Goal: Transaction & Acquisition: Book appointment/travel/reservation

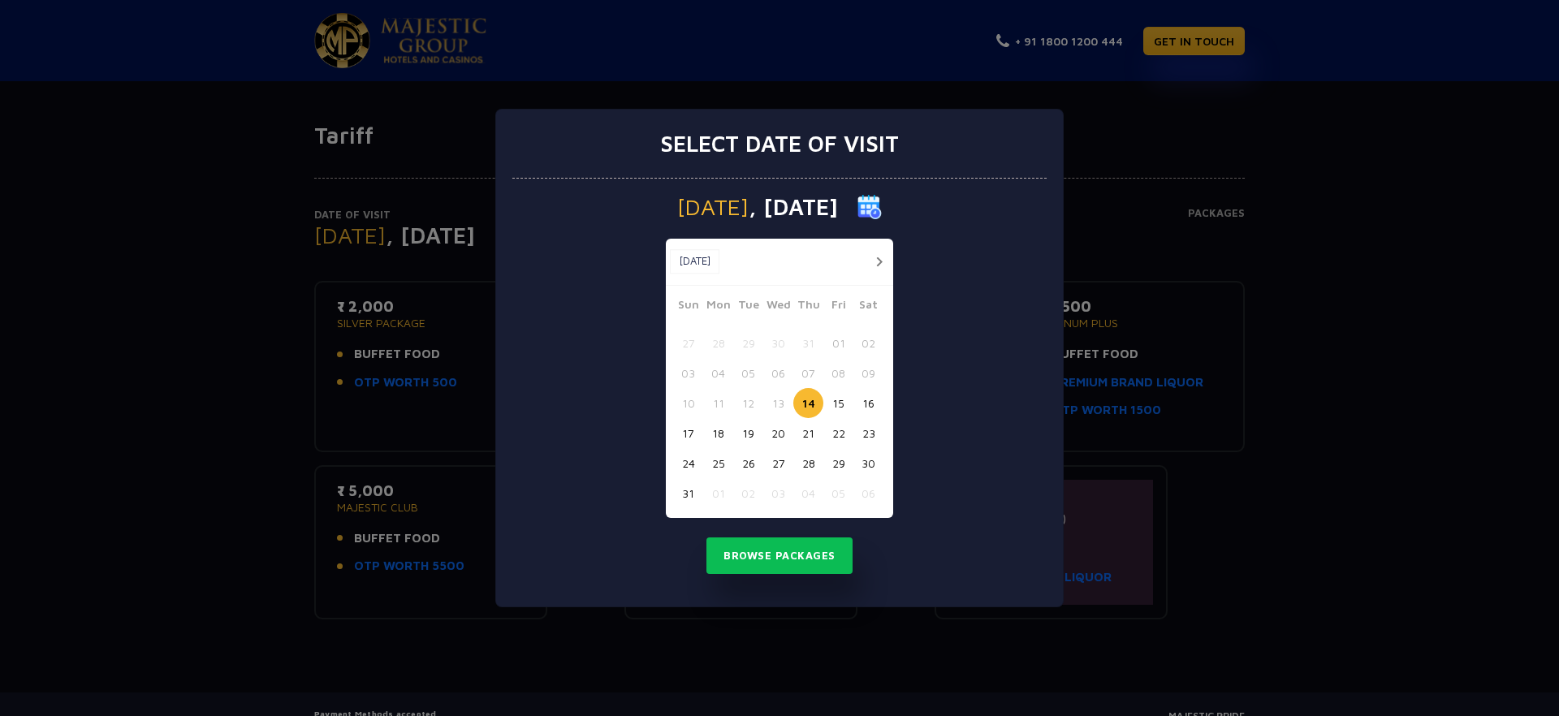
click at [691, 435] on button "17" at bounding box center [688, 433] width 30 height 30
click at [771, 546] on button "Browse Packages" at bounding box center [779, 555] width 146 height 37
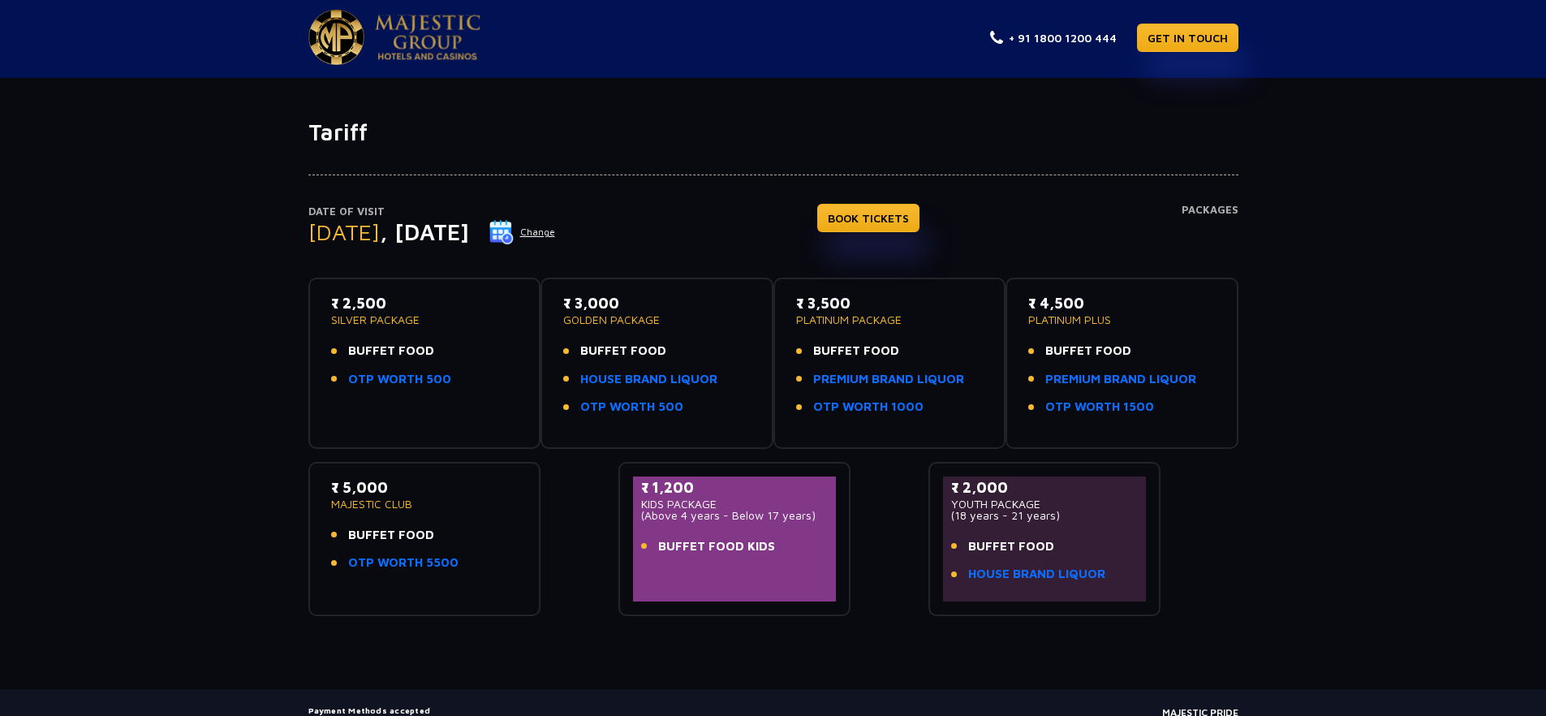
scroll to position [6, 0]
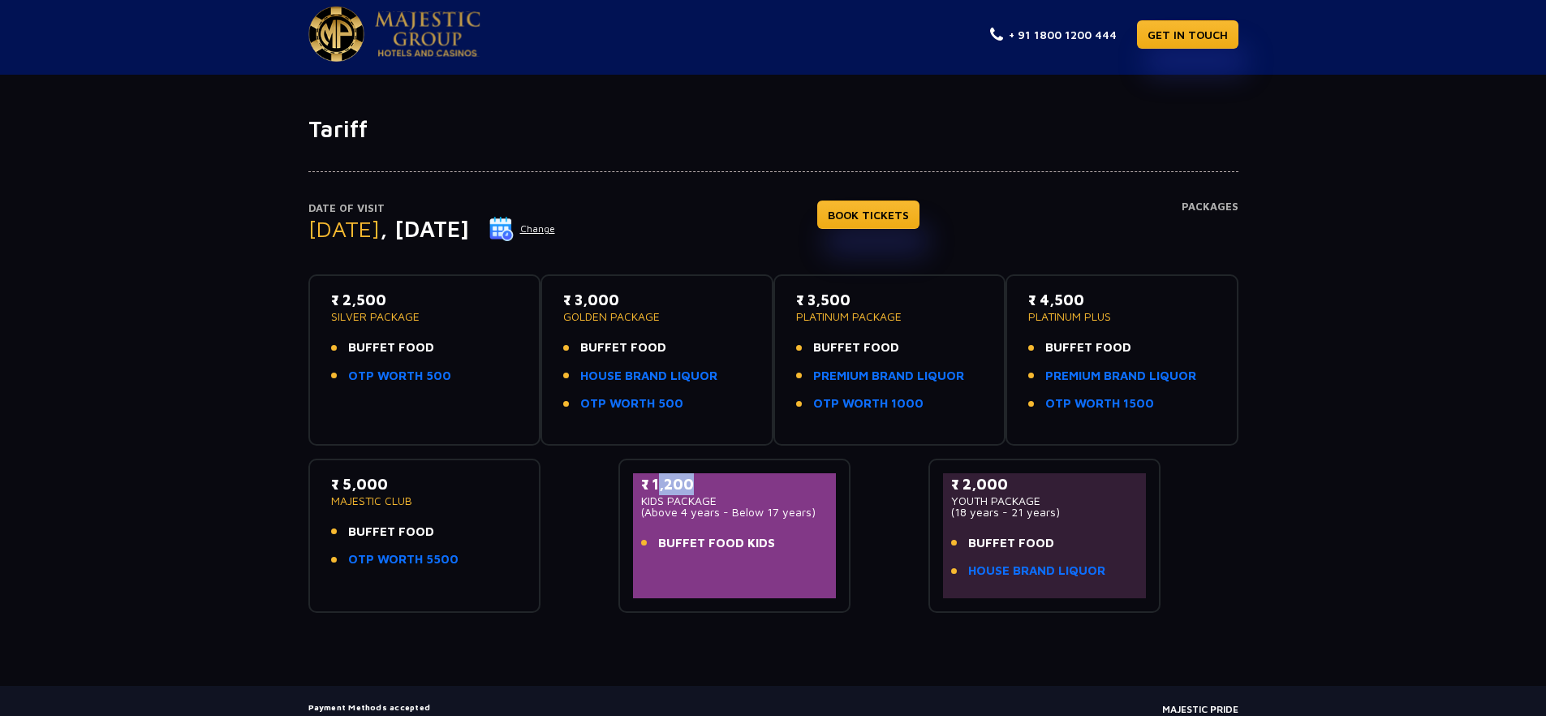
drag, startPoint x: 654, startPoint y: 485, endPoint x: 688, endPoint y: 485, distance: 34.1
click at [688, 485] on p "₹ 1,200" at bounding box center [735, 484] width 188 height 22
click at [863, 403] on link "OTP WORTH 1000" at bounding box center [868, 403] width 110 height 19
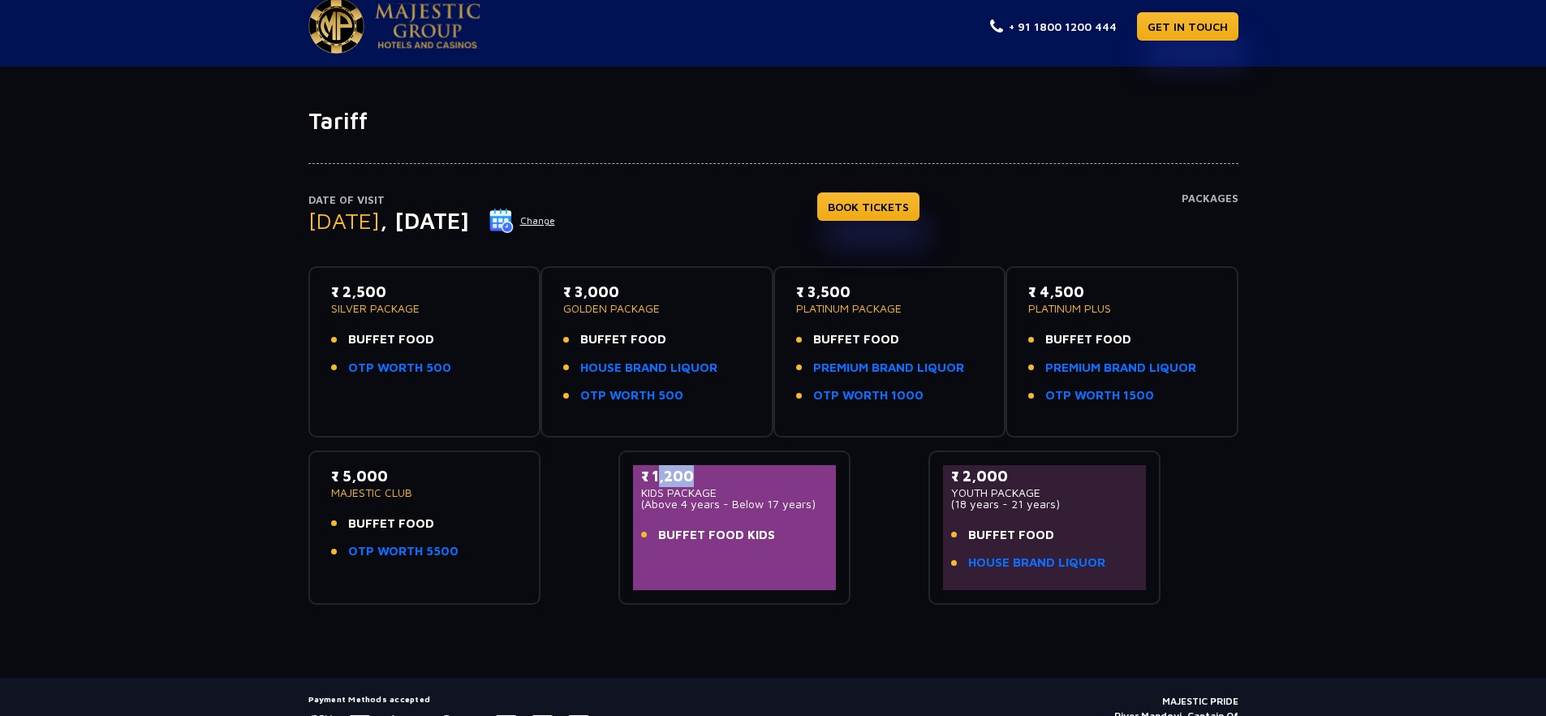
scroll to position [0, 0]
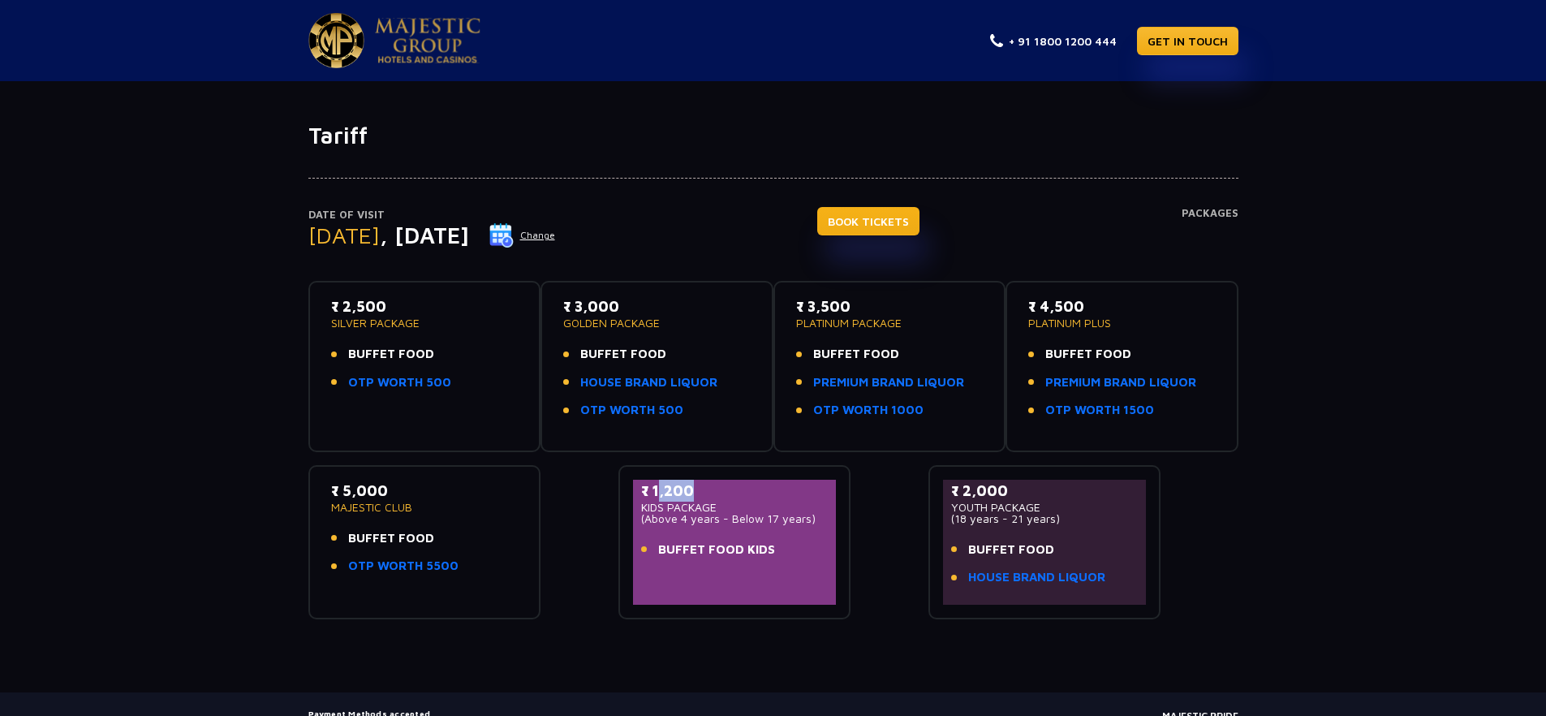
click at [882, 211] on link "BOOK TICKETS" at bounding box center [868, 221] width 102 height 28
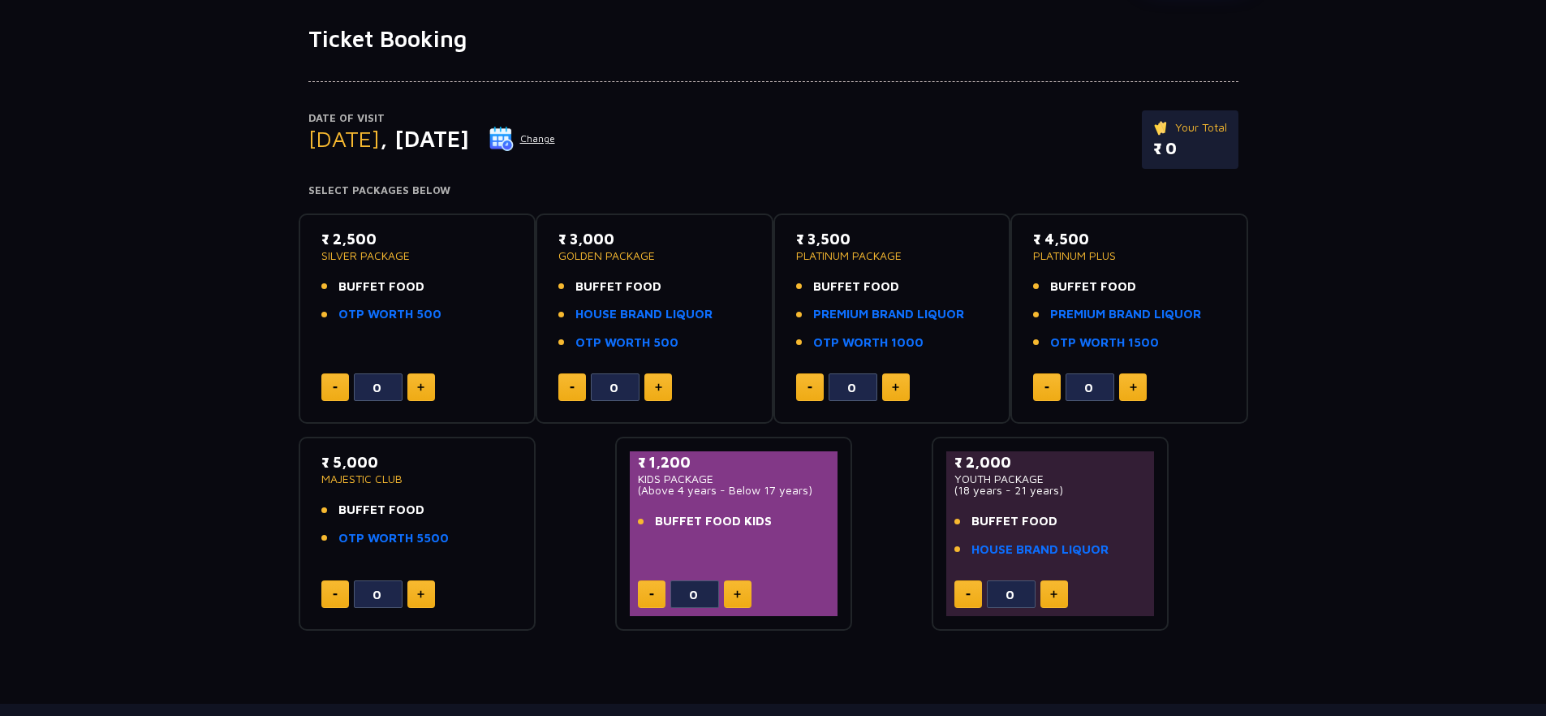
scroll to position [97, 0]
click at [1132, 394] on button at bounding box center [1133, 387] width 28 height 28
type input "1"
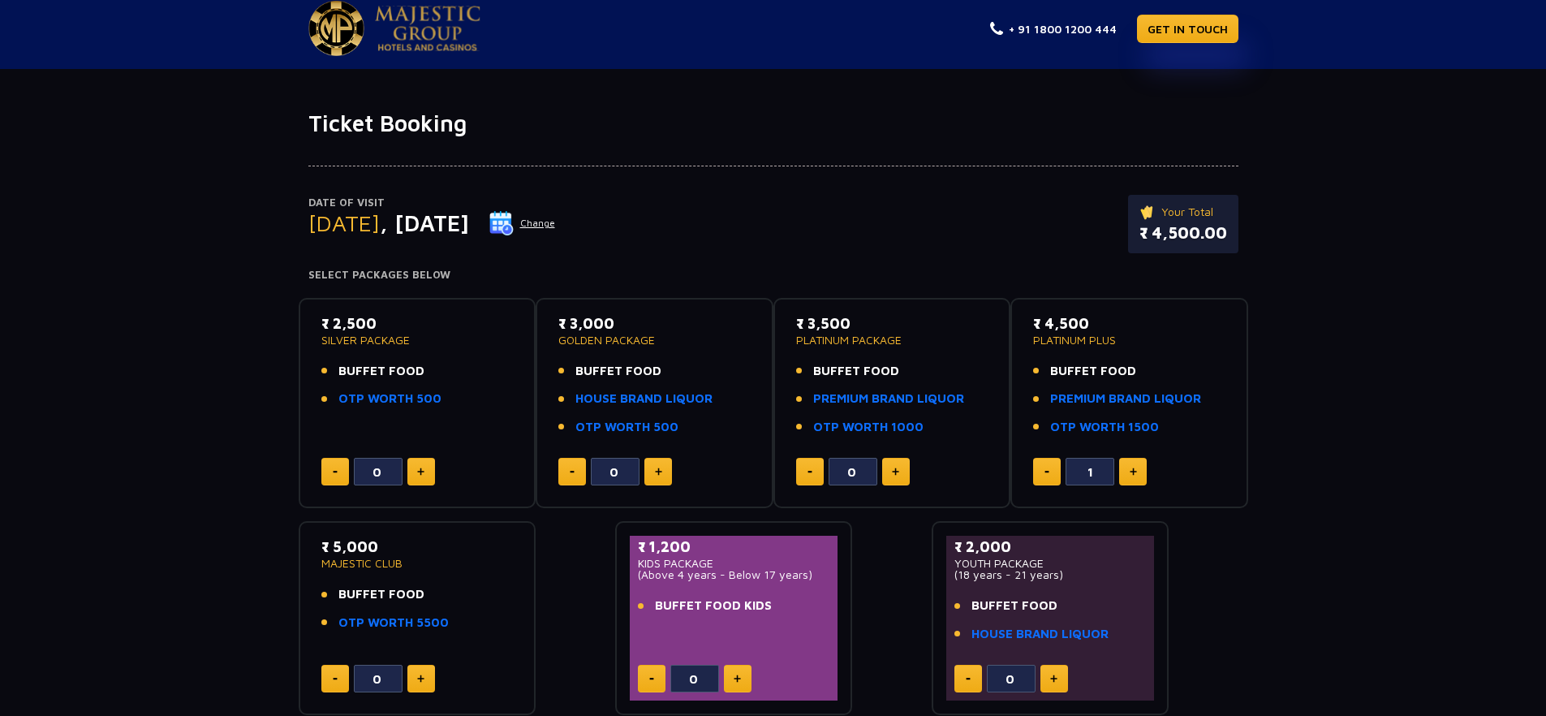
scroll to position [0, 0]
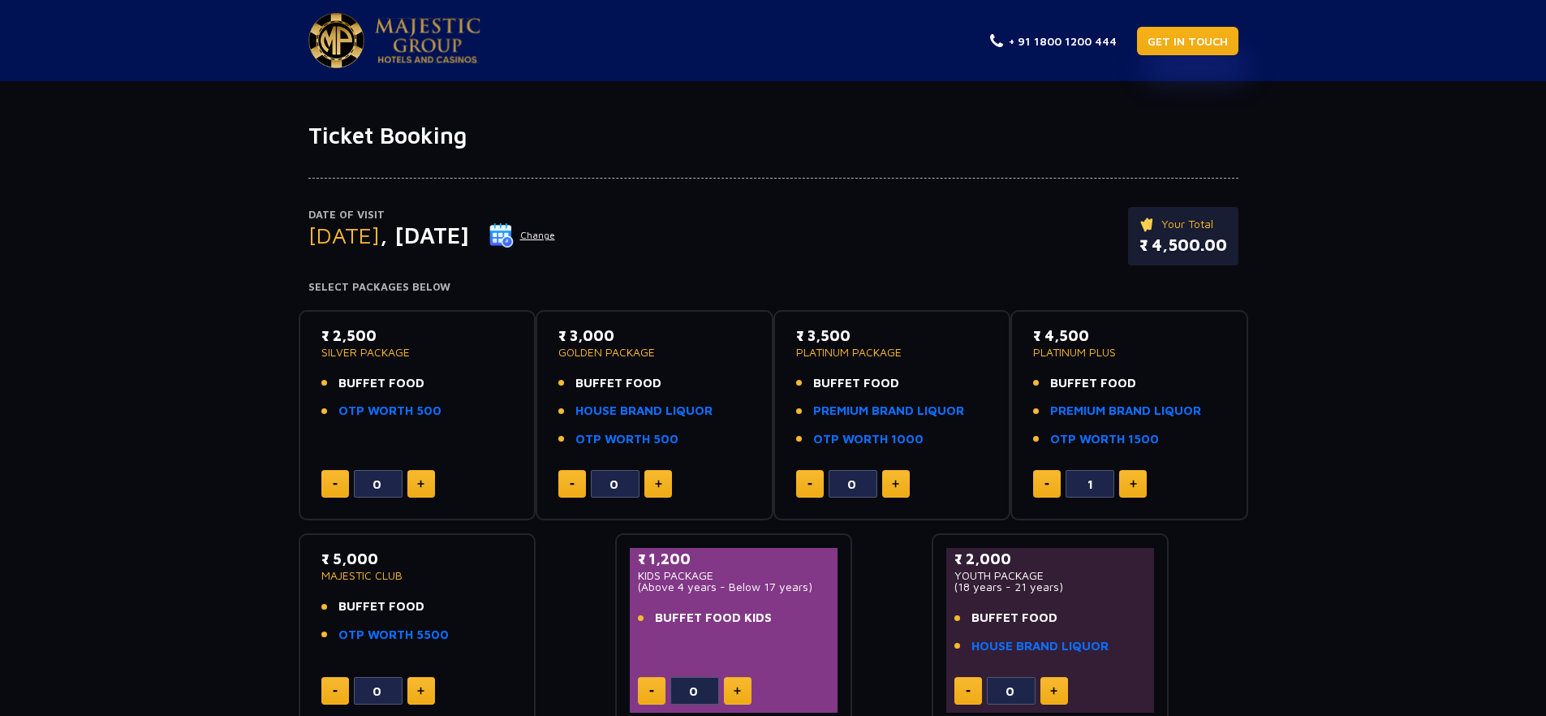
click at [1216, 33] on link "GET IN TOUCH" at bounding box center [1187, 41] width 101 height 28
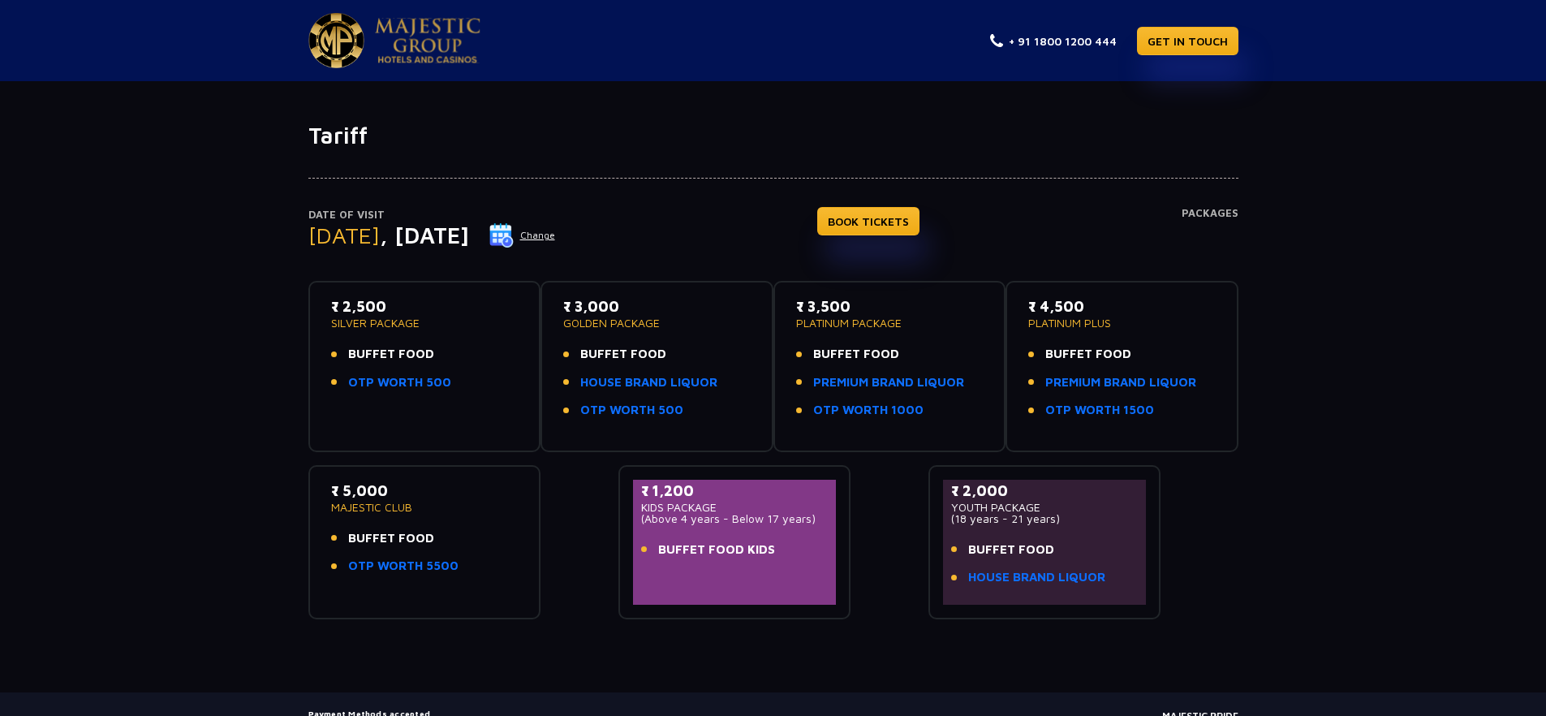
drag, startPoint x: 338, startPoint y: 309, endPoint x: 403, endPoint y: 311, distance: 64.1
click at [399, 310] on p "₹ 2,500" at bounding box center [425, 306] width 188 height 22
drag, startPoint x: 577, startPoint y: 304, endPoint x: 666, endPoint y: 303, distance: 89.3
click at [666, 303] on p "₹ 3,000" at bounding box center [657, 306] width 188 height 22
drag, startPoint x: 810, startPoint y: 308, endPoint x: 863, endPoint y: 311, distance: 52.9
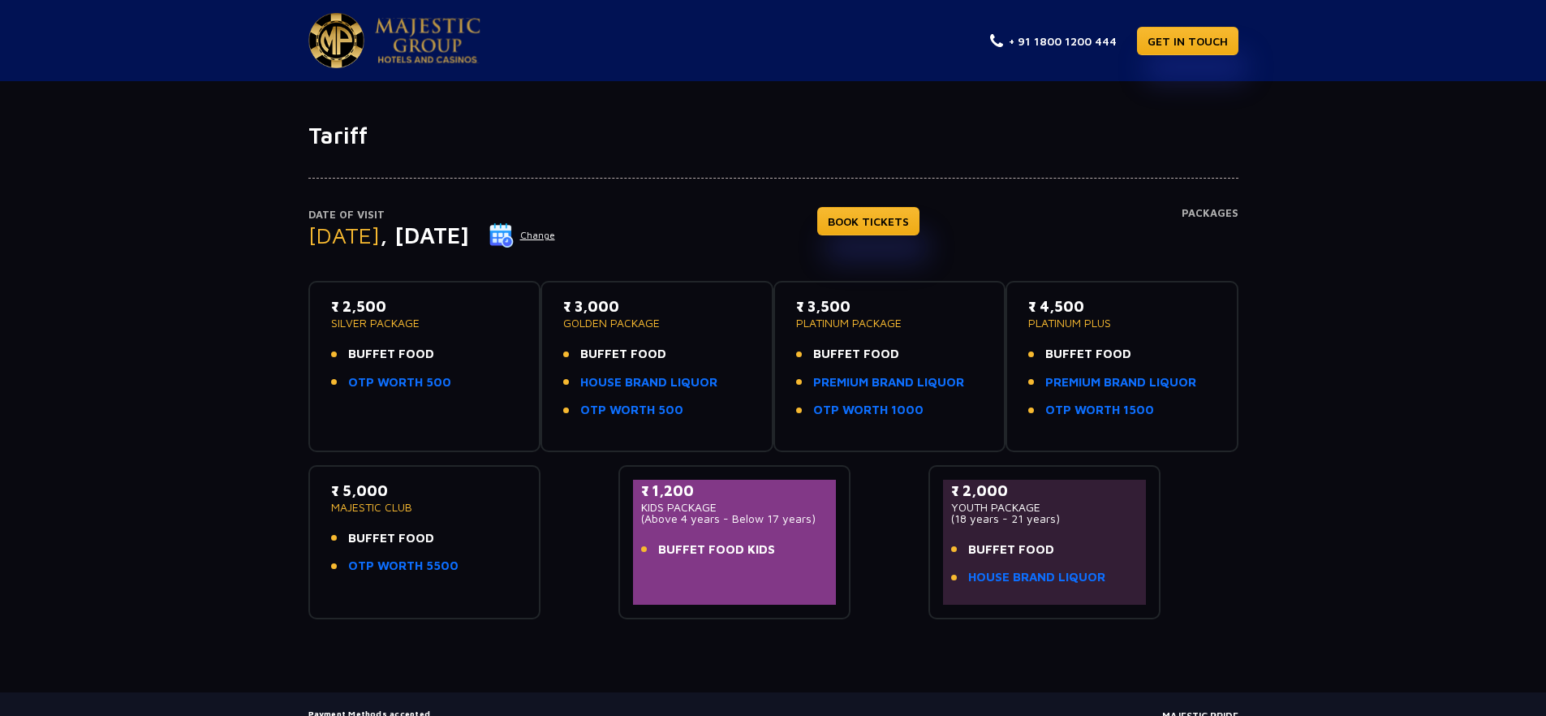
click at [863, 311] on p "₹ 3,500" at bounding box center [890, 306] width 188 height 22
drag, startPoint x: 1047, startPoint y: 304, endPoint x: 1117, endPoint y: 303, distance: 69.8
click at [1117, 303] on p "₹ 4,500" at bounding box center [1122, 306] width 188 height 22
drag, startPoint x: 334, startPoint y: 490, endPoint x: 475, endPoint y: 494, distance: 141.3
click at [473, 494] on p "₹ 5,000" at bounding box center [425, 491] width 188 height 22
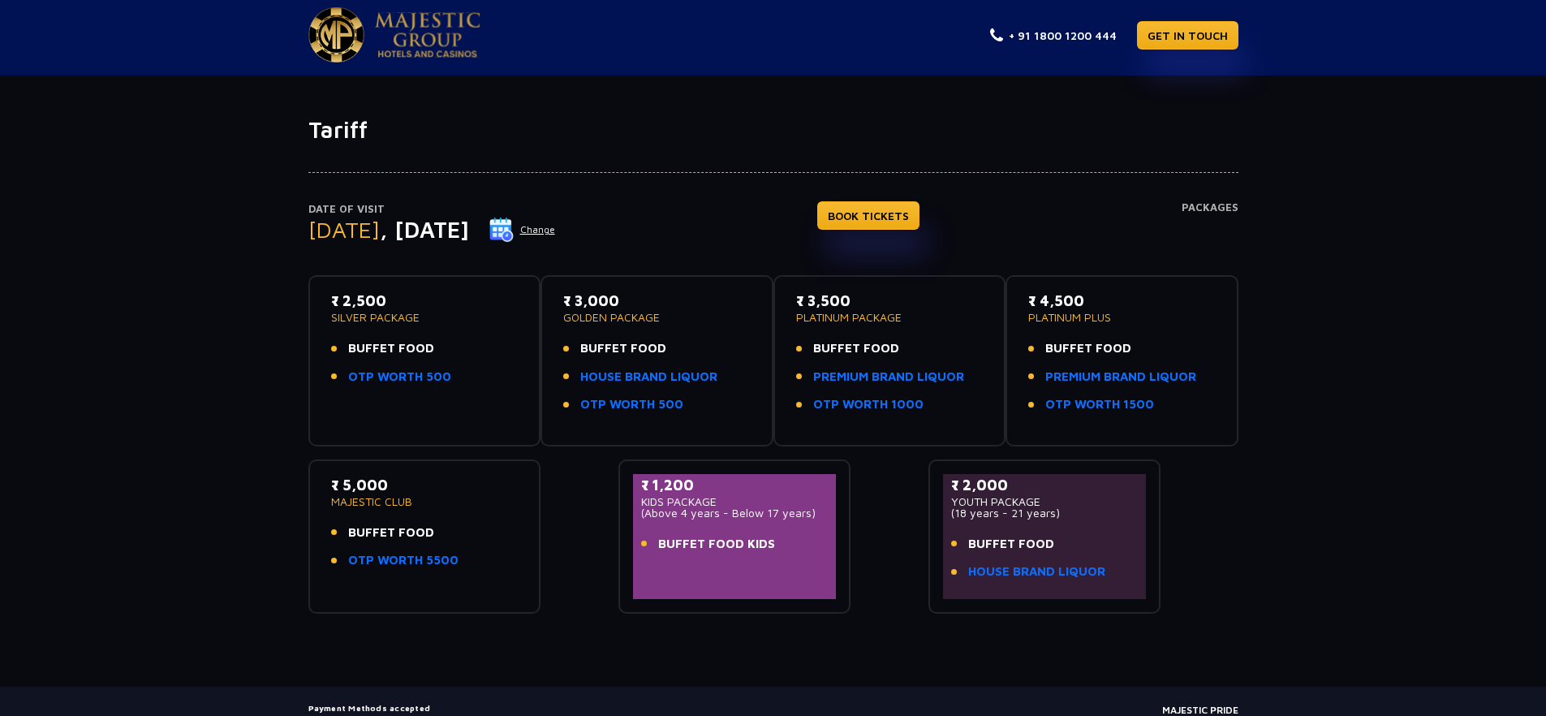
scroll to position [12, 0]
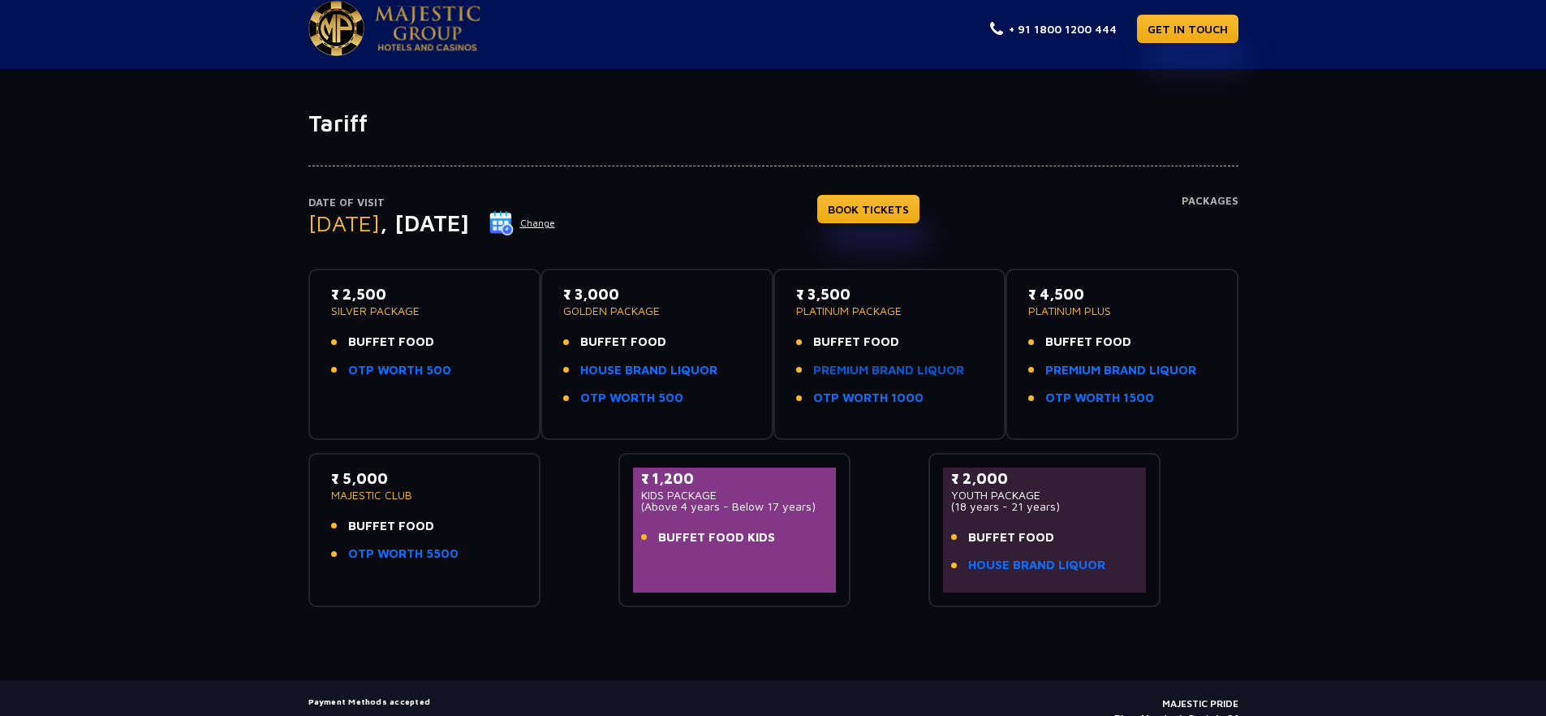
click at [886, 373] on link "PREMIUM BRAND LIQUOR" at bounding box center [888, 370] width 151 height 19
